Goal: Navigation & Orientation: Find specific page/section

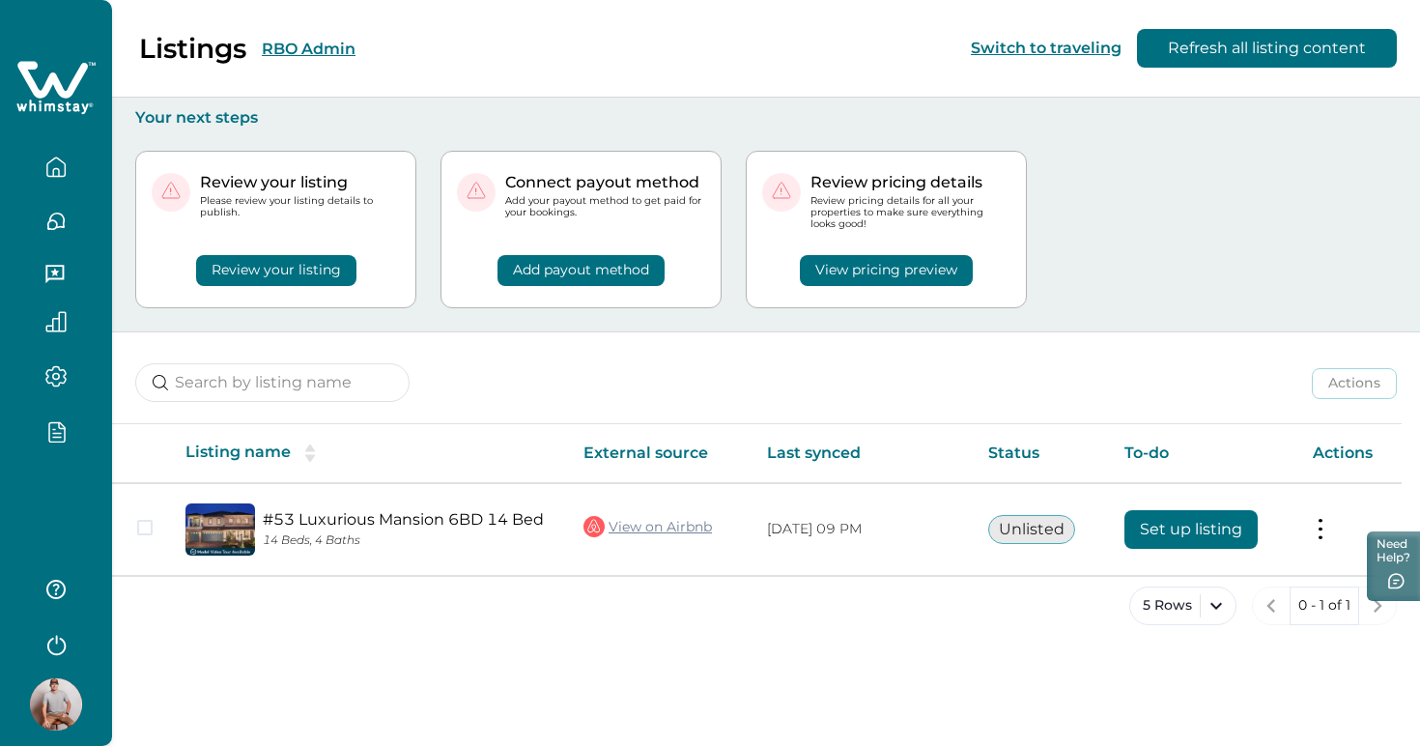
click at [848, 277] on button "View pricing preview" at bounding box center [886, 270] width 173 height 31
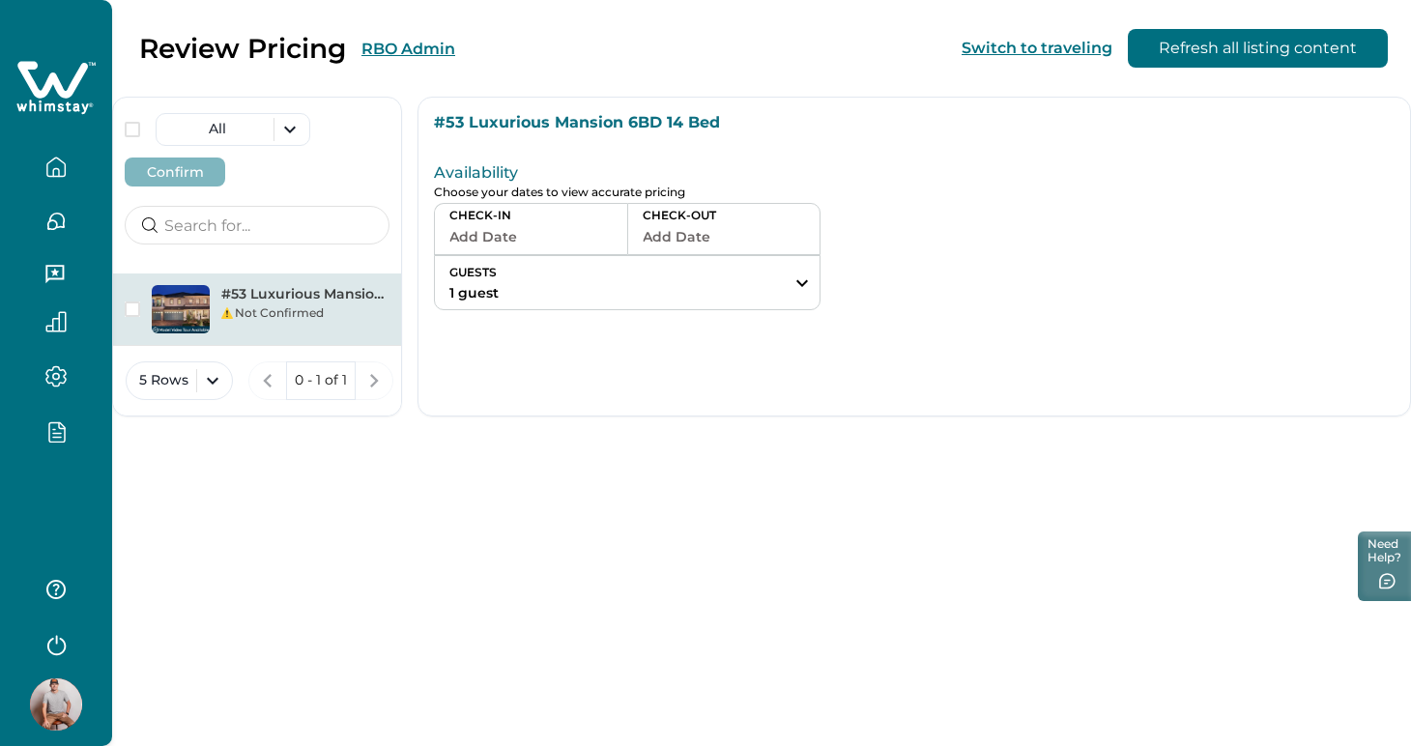
click at [423, 53] on button "RBO Admin" at bounding box center [408, 49] width 94 height 18
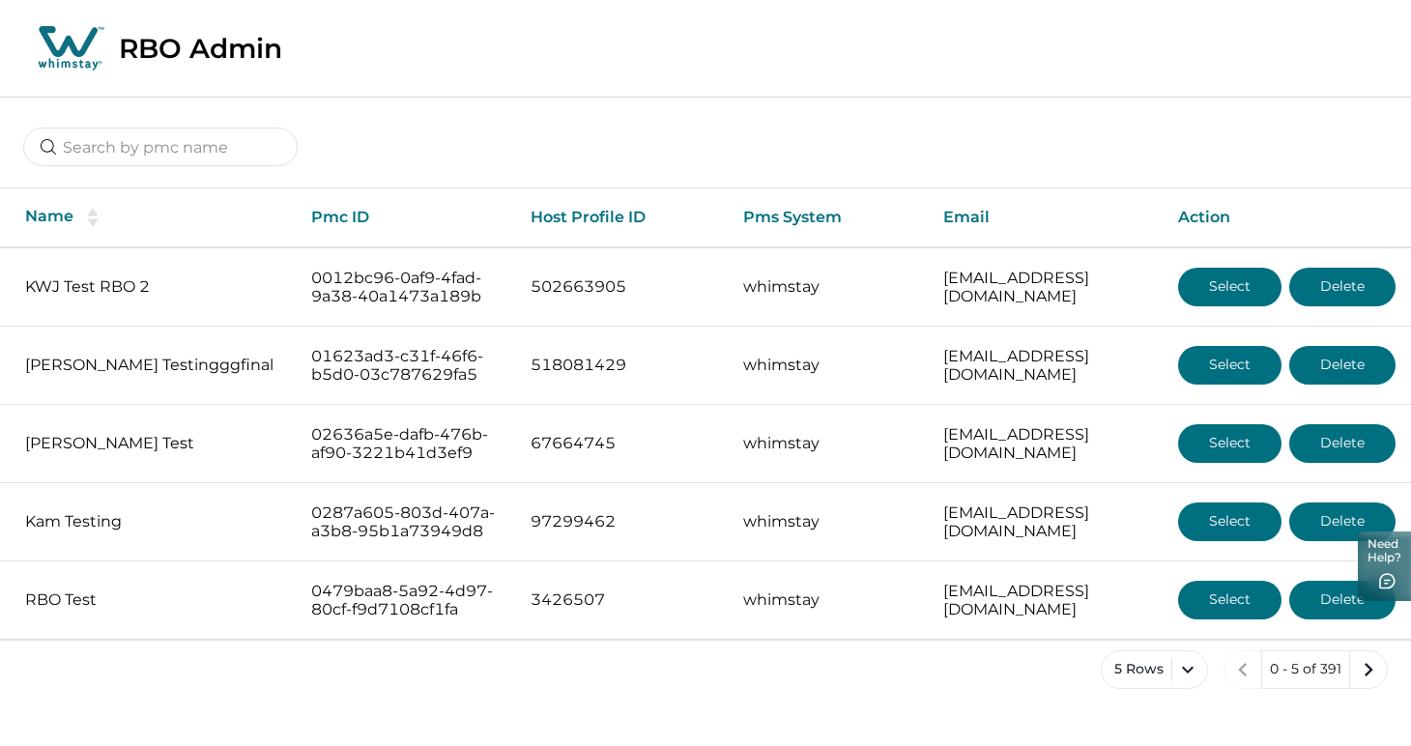
click at [910, 148] on div at bounding box center [705, 133] width 1411 height 72
